Goal: Task Accomplishment & Management: Manage account settings

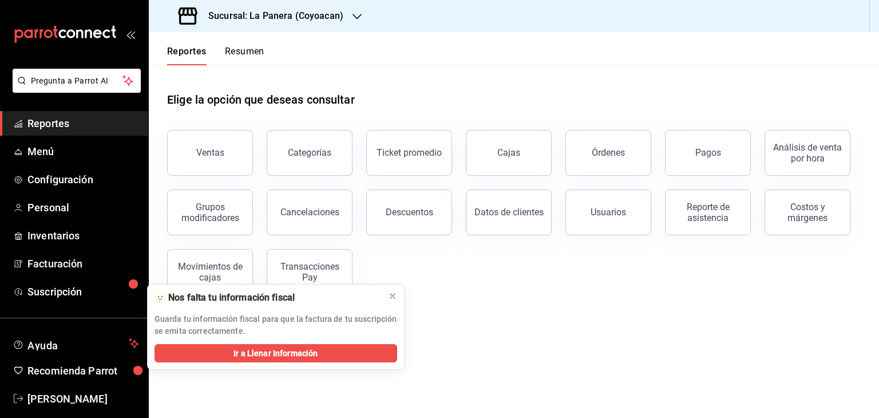
click at [352, 14] on icon "button" at bounding box center [356, 16] width 9 height 9
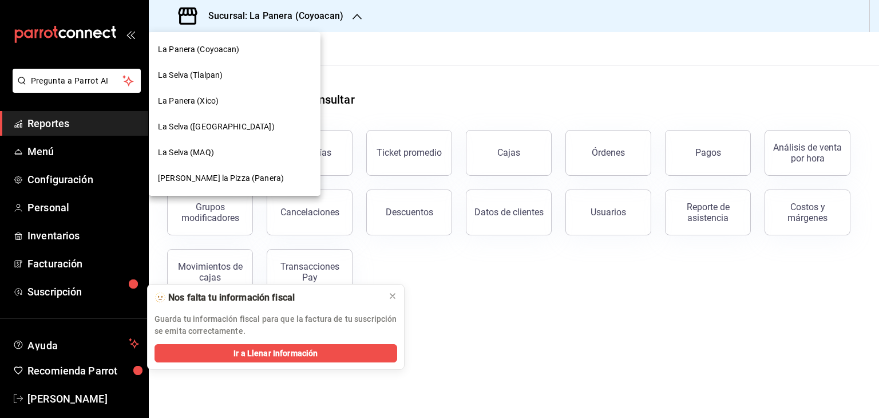
click at [457, 22] on div at bounding box center [439, 209] width 879 height 418
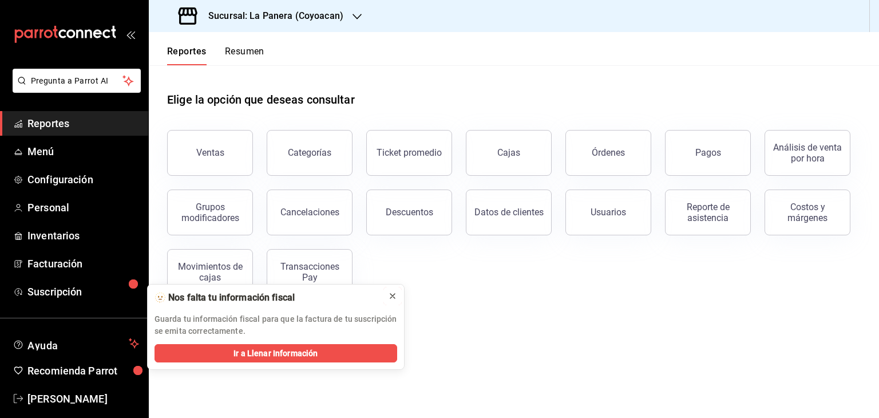
click at [395, 291] on icon at bounding box center [392, 295] width 9 height 9
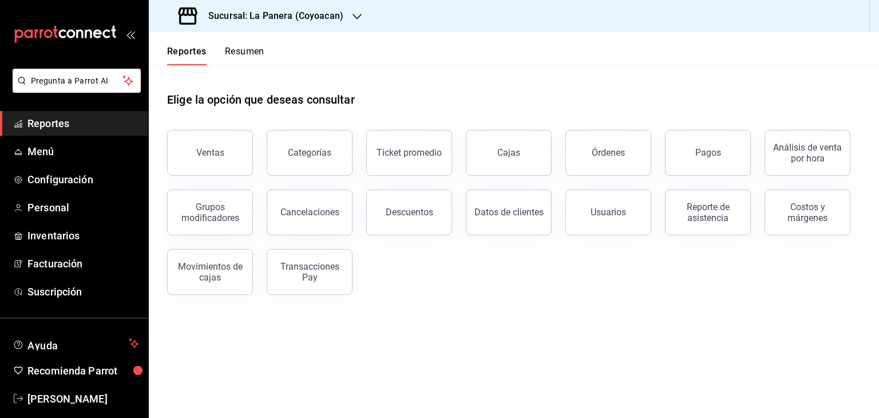
click at [235, 49] on button "Resumen" at bounding box center [244, 55] width 39 height 19
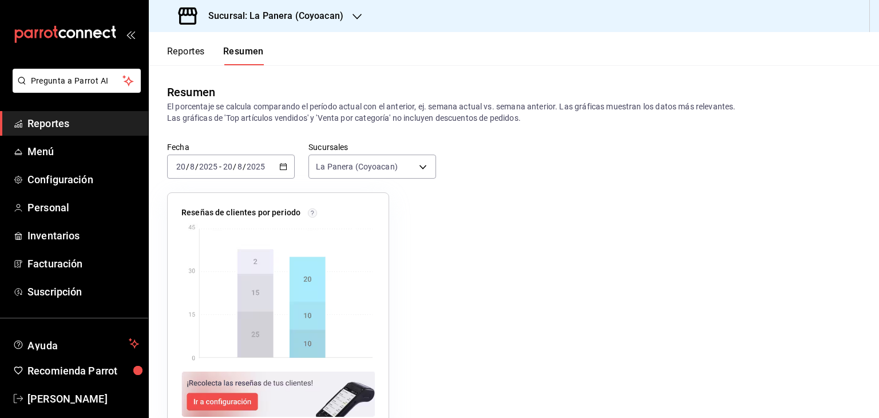
click at [194, 49] on button "Reportes" at bounding box center [186, 55] width 38 height 19
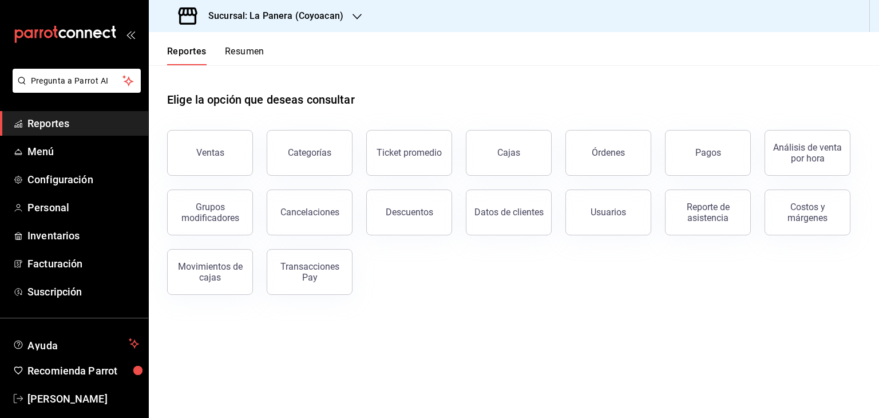
drag, startPoint x: 774, startPoint y: 325, endPoint x: 761, endPoint y: 164, distance: 161.8
click at [761, 164] on main "Elige la opción que deseas consultar Ventas Categorías Ticket promedio Cajas Ór…" at bounding box center [514, 241] width 730 height 352
click at [625, 337] on main "Elige la opción que deseas consultar Ventas Categorías Ticket promedio Cajas Ór…" at bounding box center [514, 241] width 730 height 352
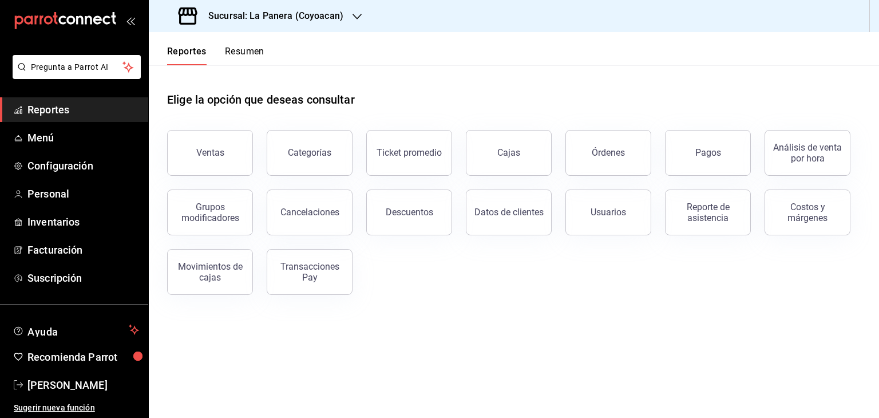
click at [69, 106] on span "Reportes" at bounding box center [83, 109] width 112 height 15
click at [352, 17] on icon "button" at bounding box center [356, 16] width 9 height 9
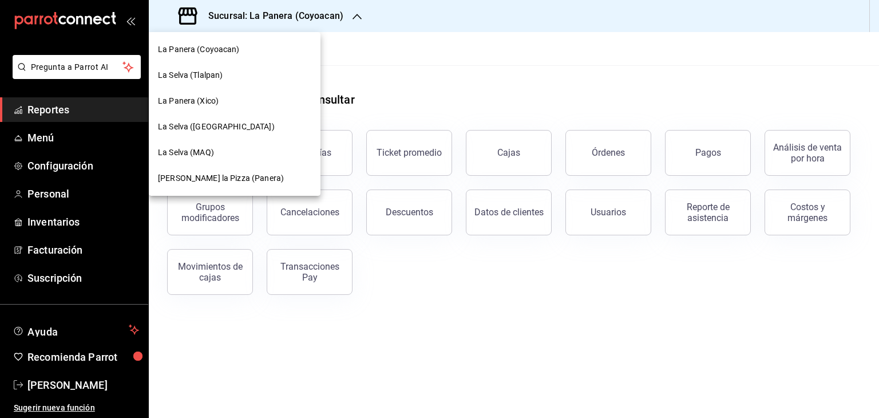
click at [384, 67] on div at bounding box center [439, 209] width 879 height 418
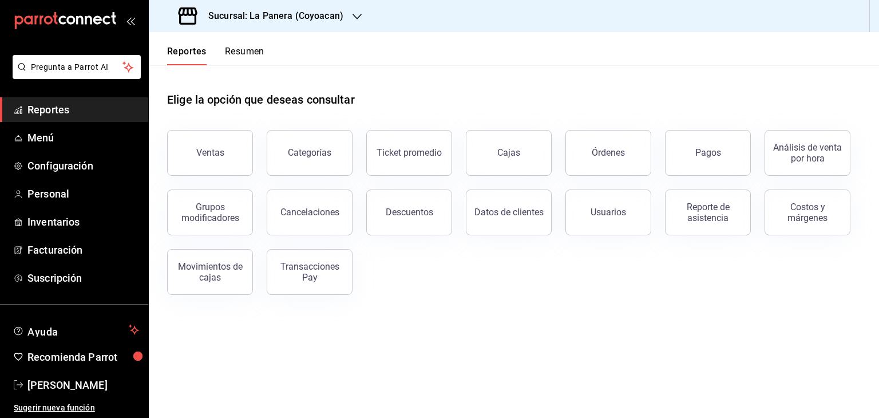
click at [126, 17] on icon "open_drawer_menu" at bounding box center [130, 20] width 9 height 9
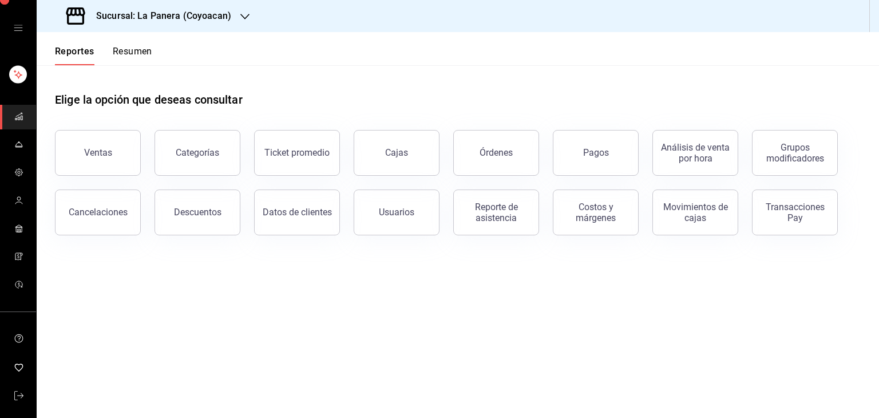
scroll to position [6, 0]
click at [9, 37] on div "mailbox folders" at bounding box center [18, 28] width 36 height 69
click at [16, 67] on rect "mailbox folders" at bounding box center [18, 75] width 18 height 18
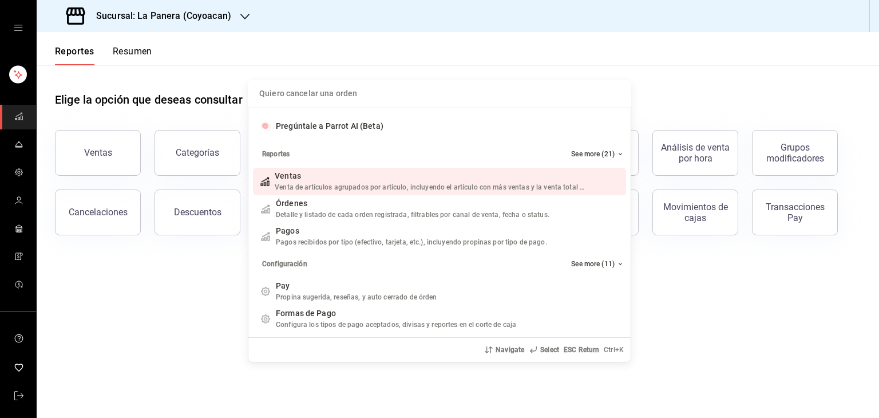
click at [32, 2] on div "Quiero cancelar una orden Pregúntale a Parrot AI (Beta) Reportes See more (21) …" at bounding box center [439, 209] width 879 height 418
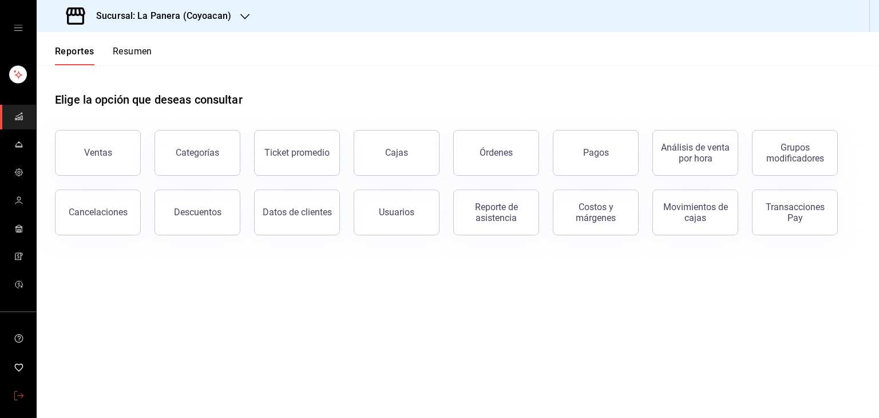
click at [15, 391] on icon "mailbox folders" at bounding box center [18, 395] width 9 height 9
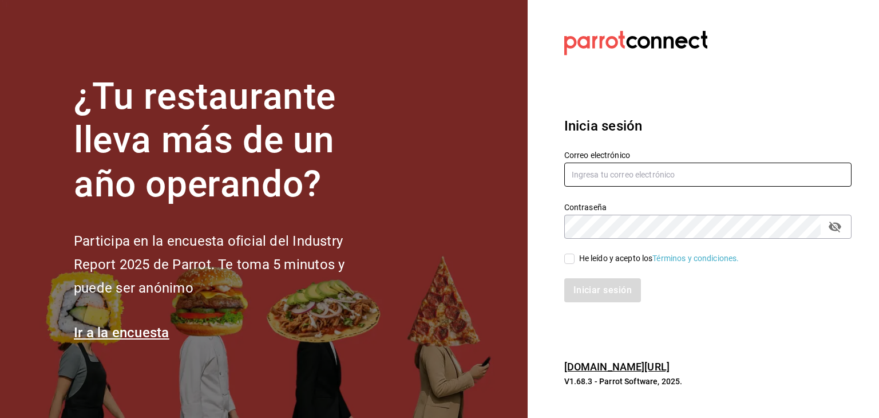
click at [580, 174] on input "text" at bounding box center [707, 174] width 287 height 24
type input "solodeliayemiliano566@gmail.com"
click at [567, 259] on input "He leído y acepto los Términos y condiciones." at bounding box center [569, 258] width 10 height 10
checkbox input "true"
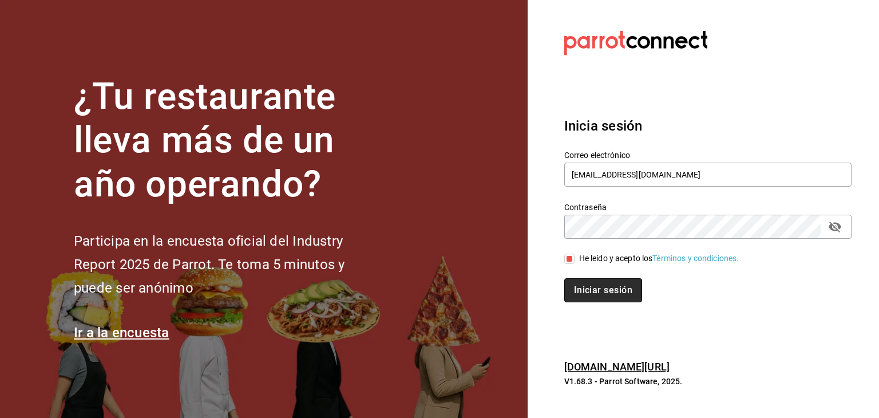
click at [602, 287] on button "Iniciar sesión" at bounding box center [603, 290] width 78 height 24
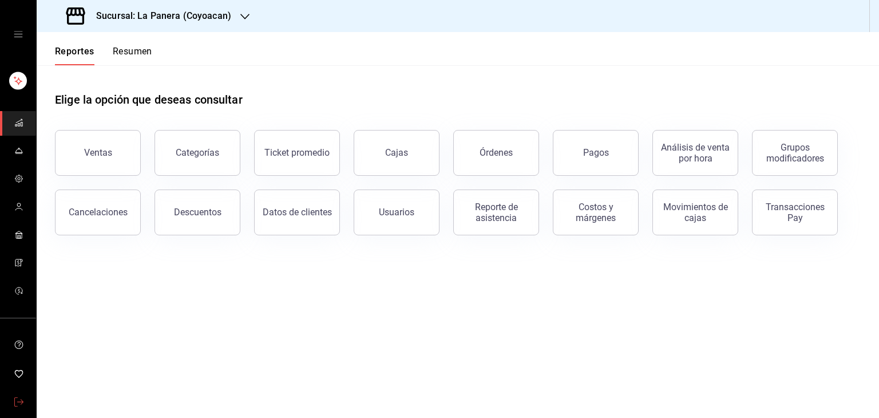
click at [14, 398] on icon "mailbox folders" at bounding box center [18, 401] width 9 height 9
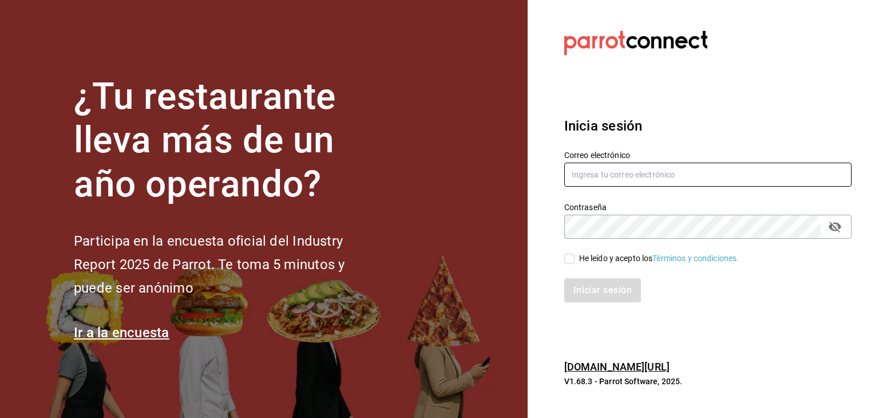
click at [607, 168] on input "text" at bounding box center [707, 174] width 287 height 24
type input "solodeliayemiliano566@gmail.com"
click at [833, 223] on icon "passwordField" at bounding box center [834, 226] width 13 height 11
click at [567, 261] on input "He leído y acepto los Términos y condiciones." at bounding box center [569, 258] width 10 height 10
checkbox input "true"
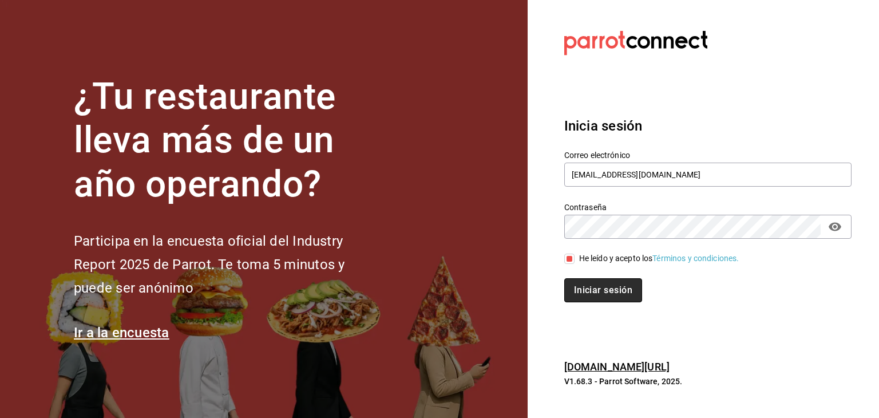
click at [587, 288] on button "Iniciar sesión" at bounding box center [603, 290] width 78 height 24
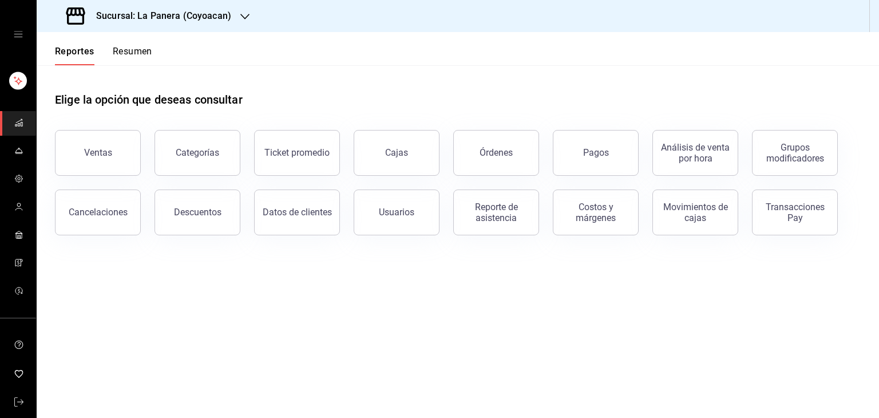
click at [22, 10] on div "mailbox folders" at bounding box center [18, 34] width 36 height 69
click at [15, 398] on icon "mailbox folders" at bounding box center [18, 401] width 9 height 9
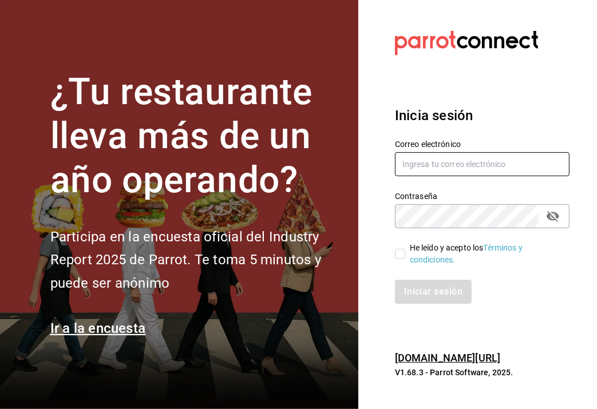
click at [411, 162] on input "text" at bounding box center [482, 164] width 174 height 24
type input "c"
type input "[EMAIL_ADDRESS][DOMAIN_NAME]"
click at [400, 252] on input "He leído y acepto los Términos y condiciones." at bounding box center [400, 254] width 10 height 10
checkbox input "true"
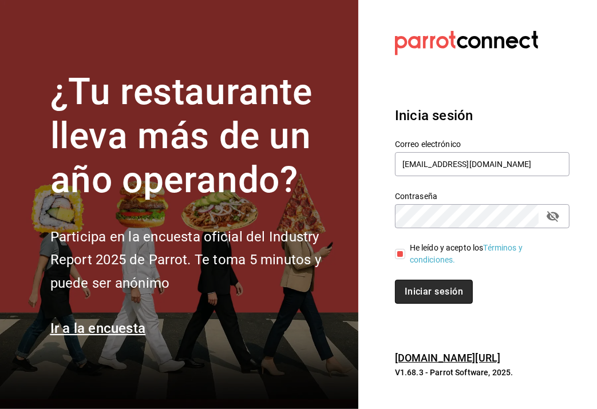
click at [424, 284] on button "Iniciar sesión" at bounding box center [434, 292] width 78 height 24
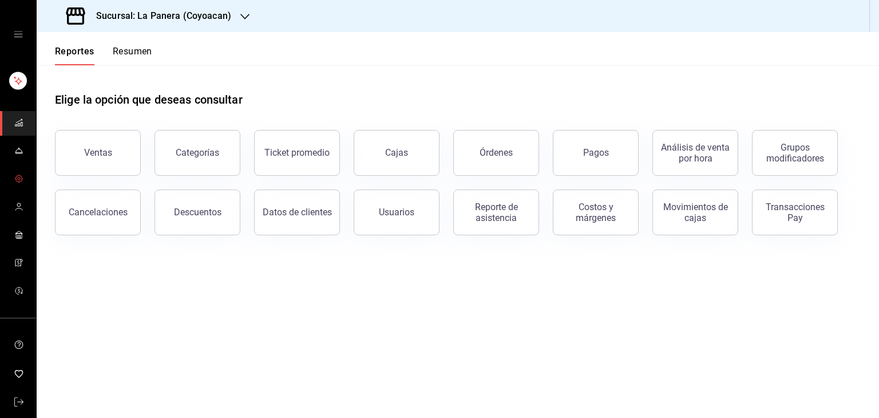
click at [18, 174] on icon "mailbox folders" at bounding box center [18, 178] width 9 height 9
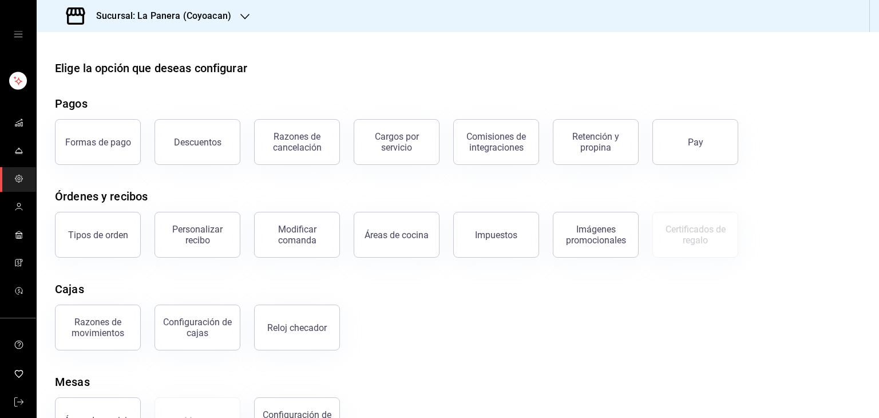
click at [18, 174] on icon "mailbox folders" at bounding box center [18, 178] width 9 height 9
click at [18, 153] on icon "mailbox folders" at bounding box center [18, 150] width 9 height 9
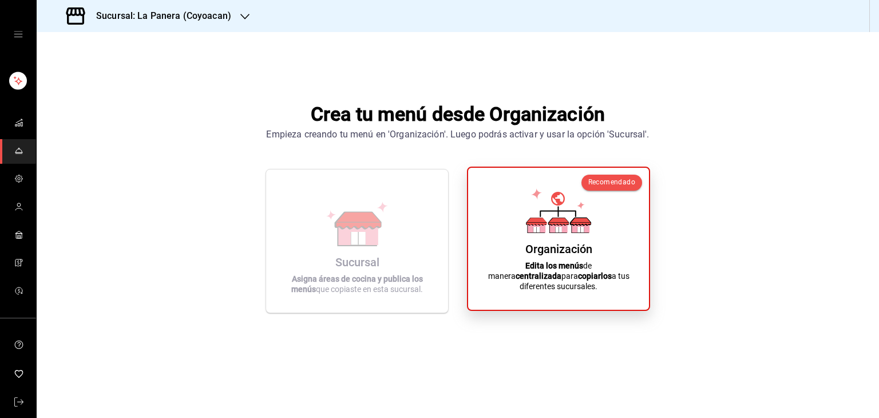
click at [583, 251] on div "Organización Edita los menús de manera centralizada para copiarlos a tus difere…" at bounding box center [558, 239] width 153 height 124
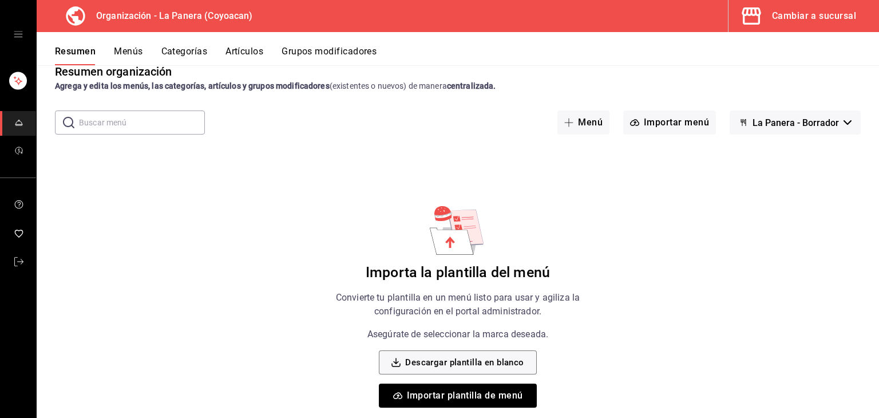
scroll to position [32, 0]
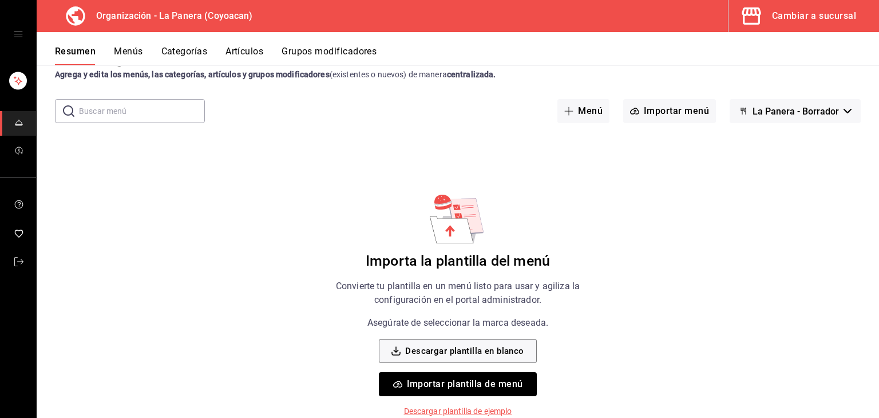
click at [463, 408] on p "Descargar plantilla de ejemplo" at bounding box center [458, 411] width 108 height 12
